Goal: Transaction & Acquisition: Purchase product/service

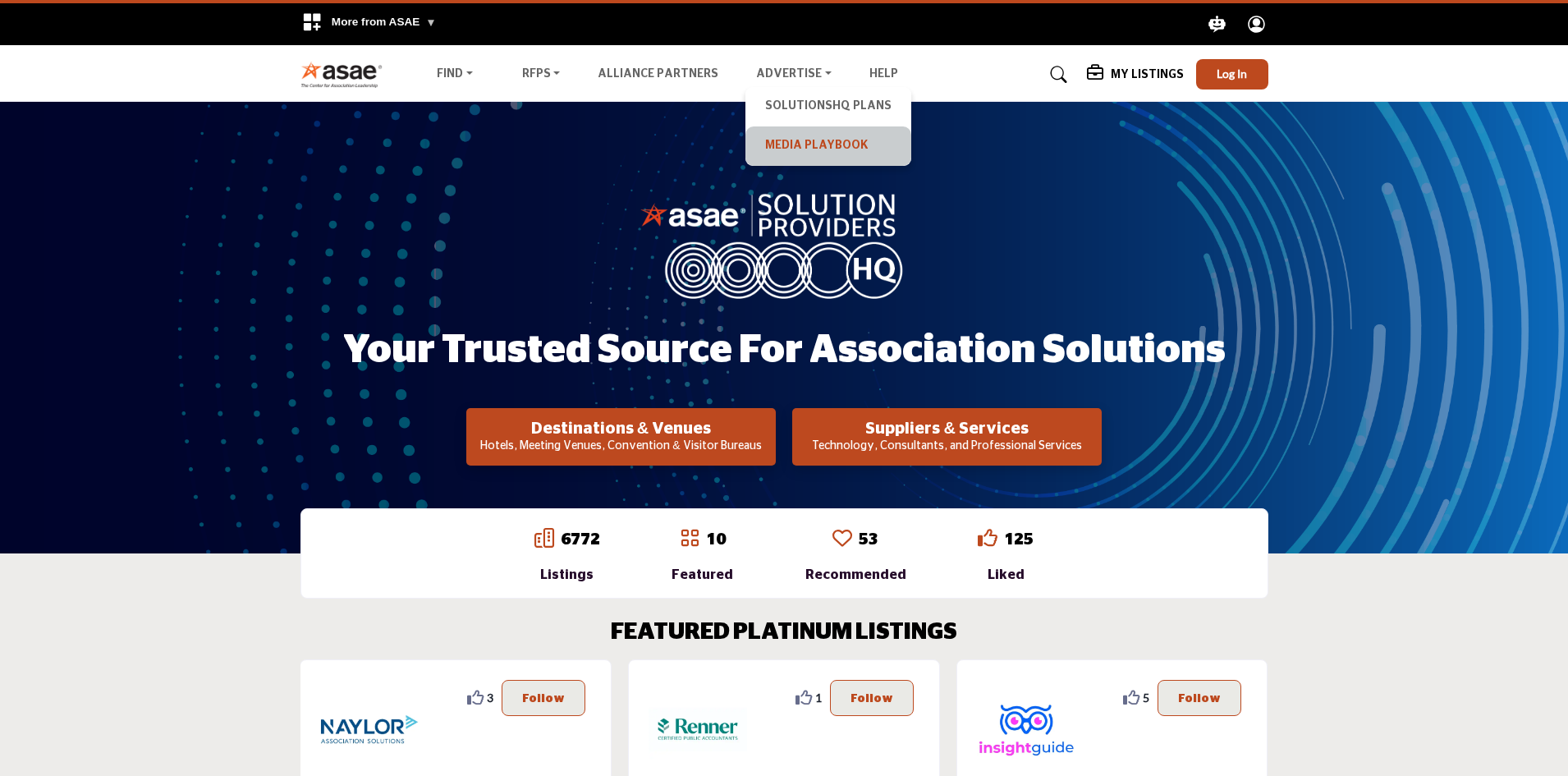
click at [826, 149] on link "Media Playbook" at bounding box center [828, 146] width 149 height 23
click at [796, 101] on link "SolutionsHQ Plans" at bounding box center [828, 106] width 149 height 23
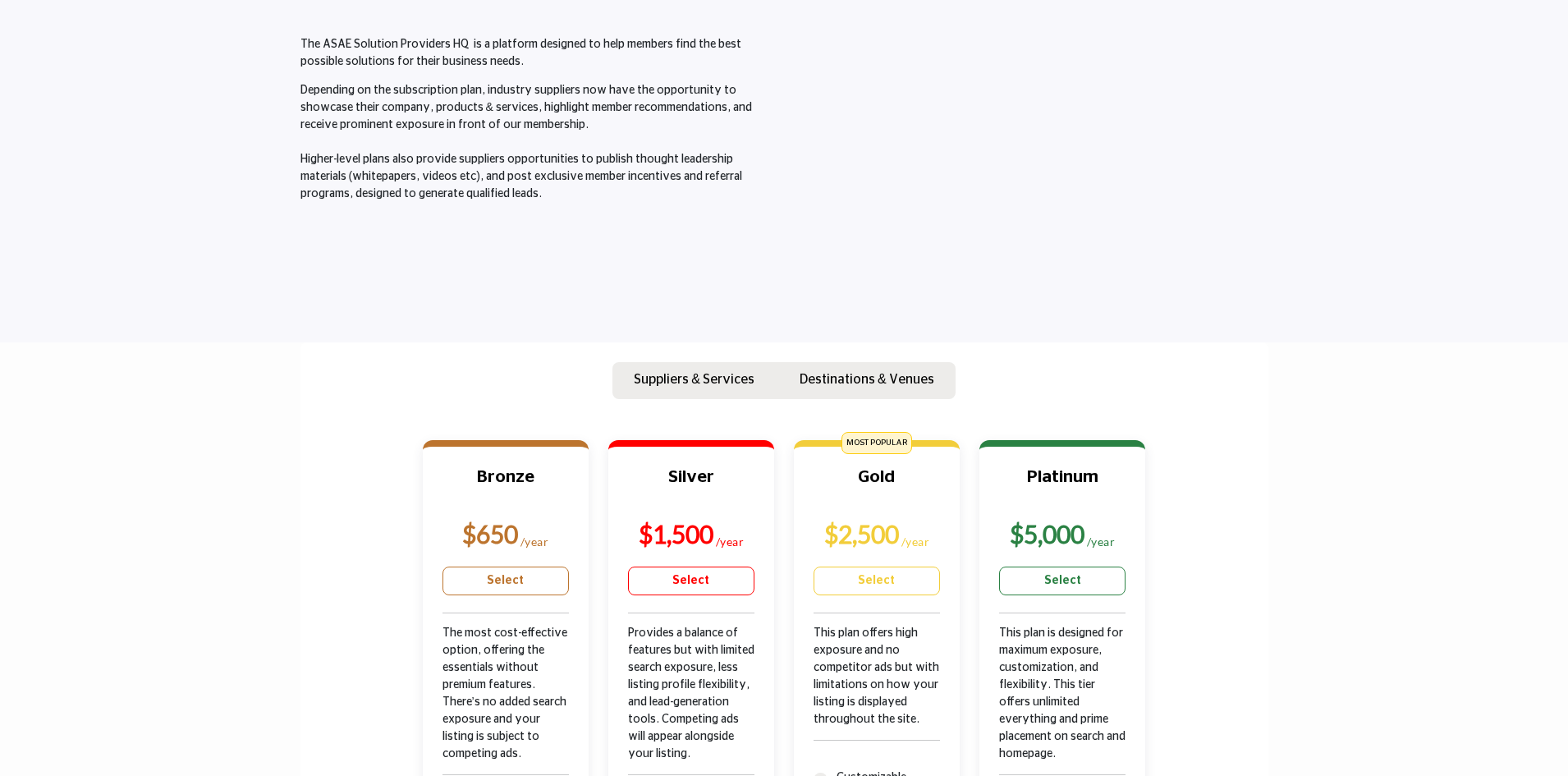
scroll to position [246, 0]
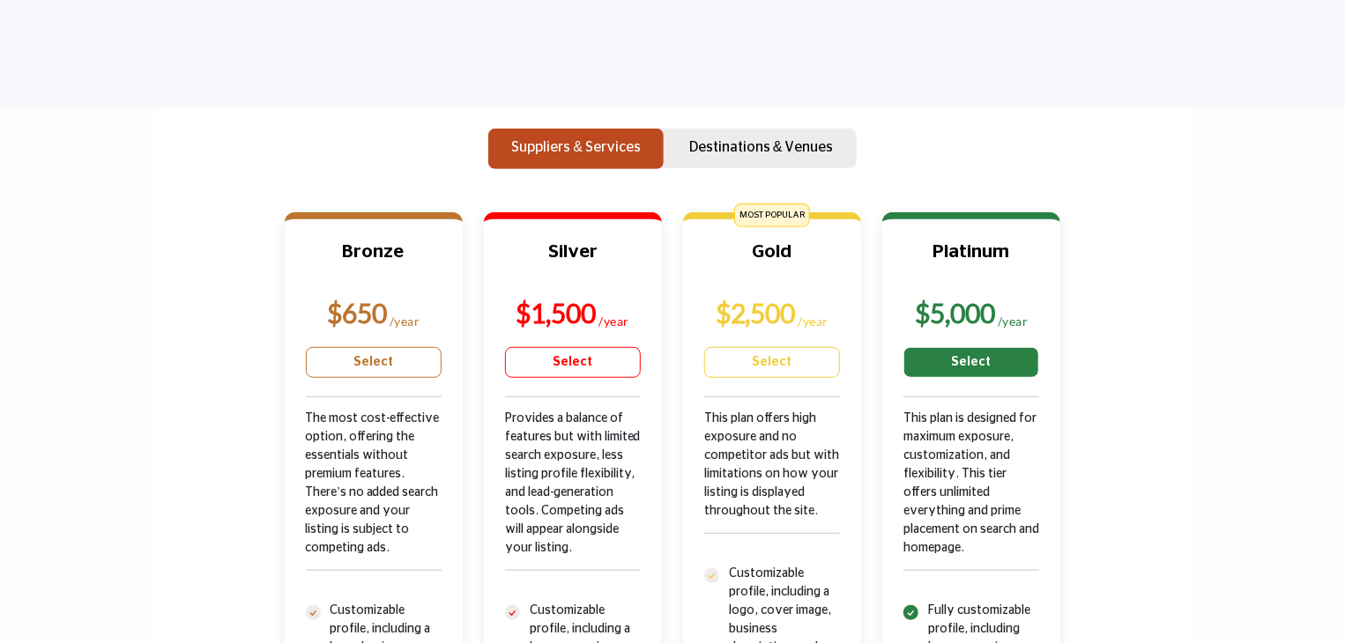
scroll to position [352, 0]
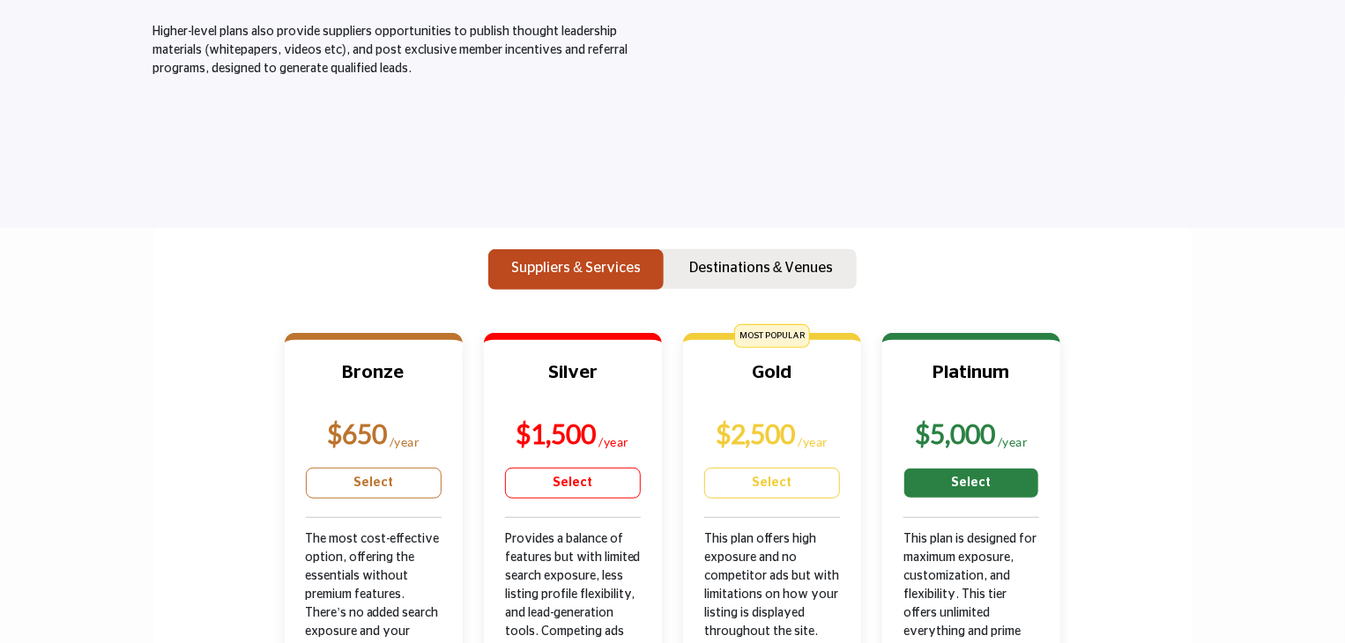
click at [1013, 418] on p "$5,000 /year" at bounding box center [971, 434] width 136 height 33
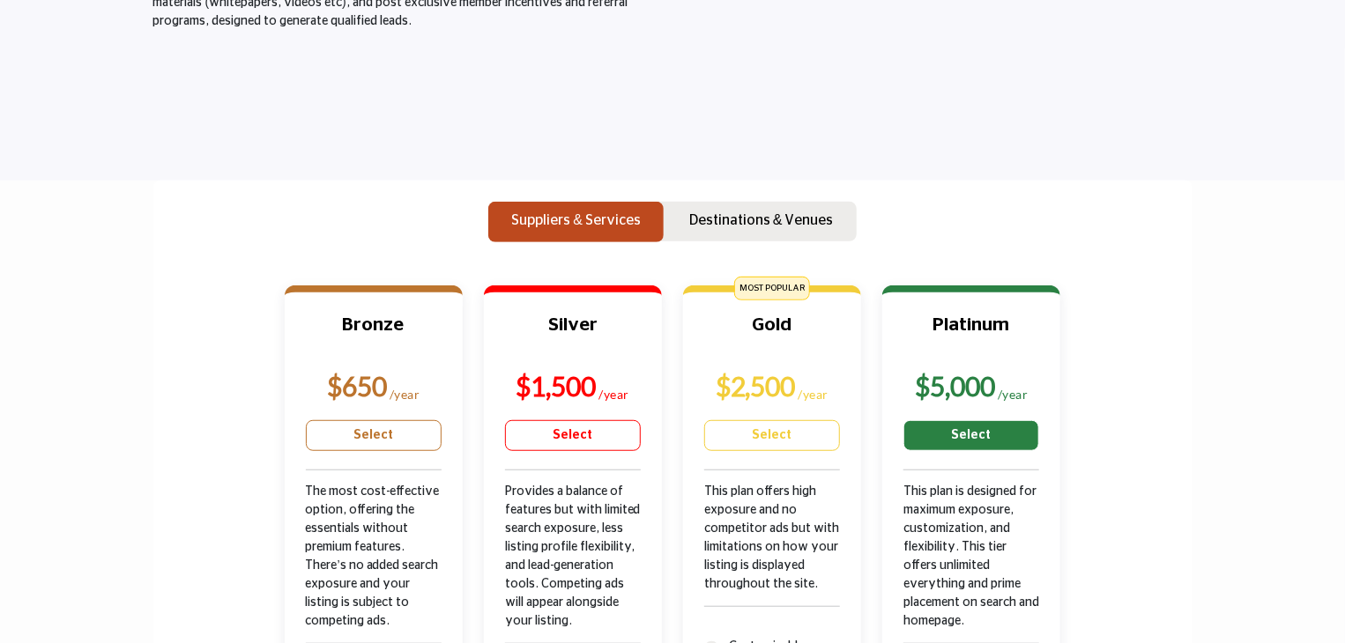
scroll to position [441, 0]
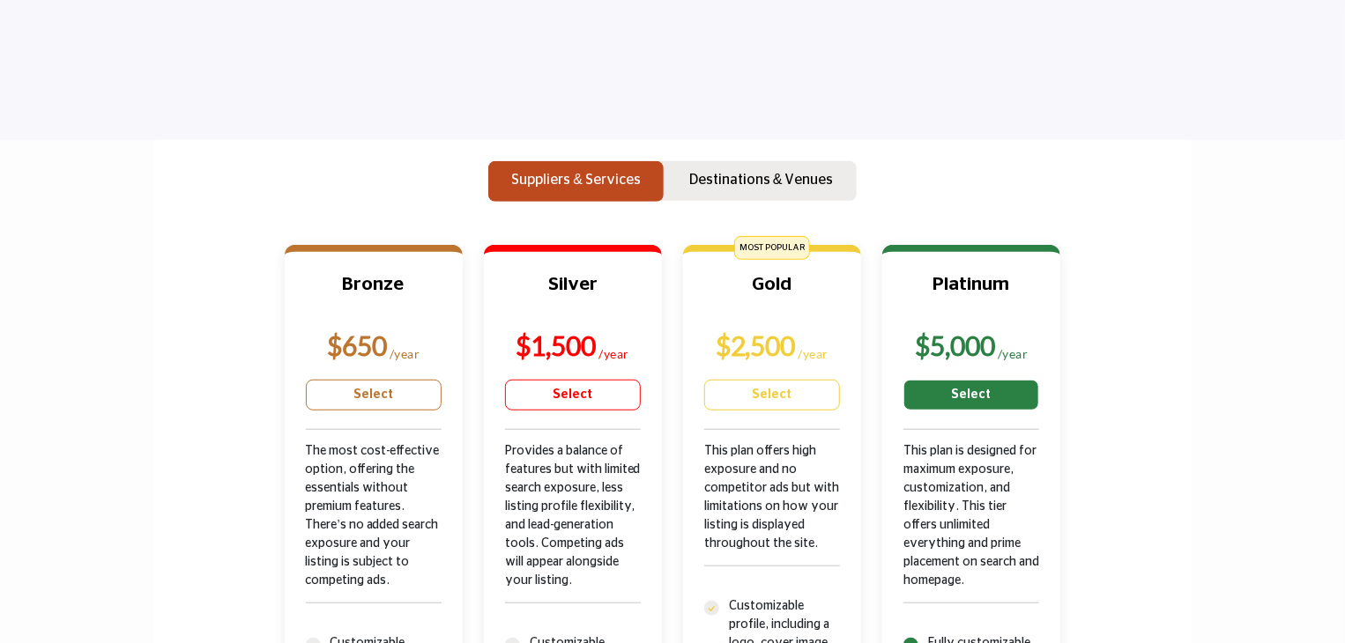
click at [967, 386] on link "Select" at bounding box center [971, 395] width 136 height 31
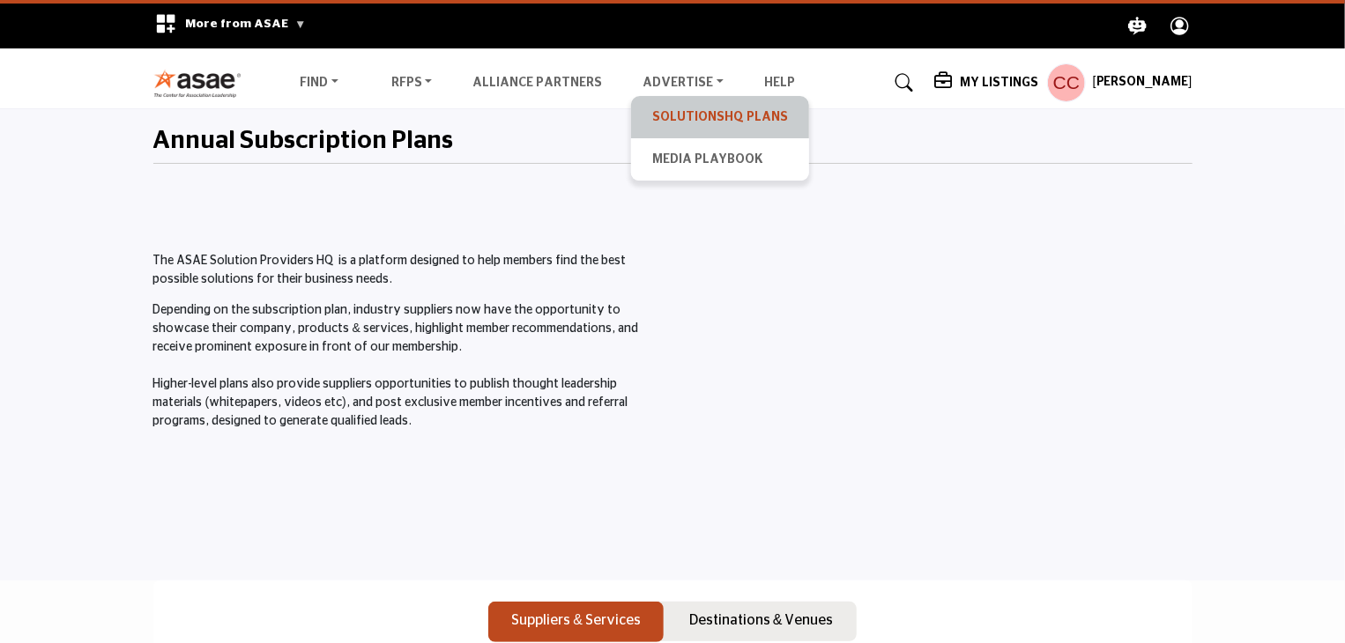
click at [679, 111] on link "SolutionsHQ Plans" at bounding box center [720, 117] width 160 height 25
